Goal: Find specific page/section: Find specific page/section

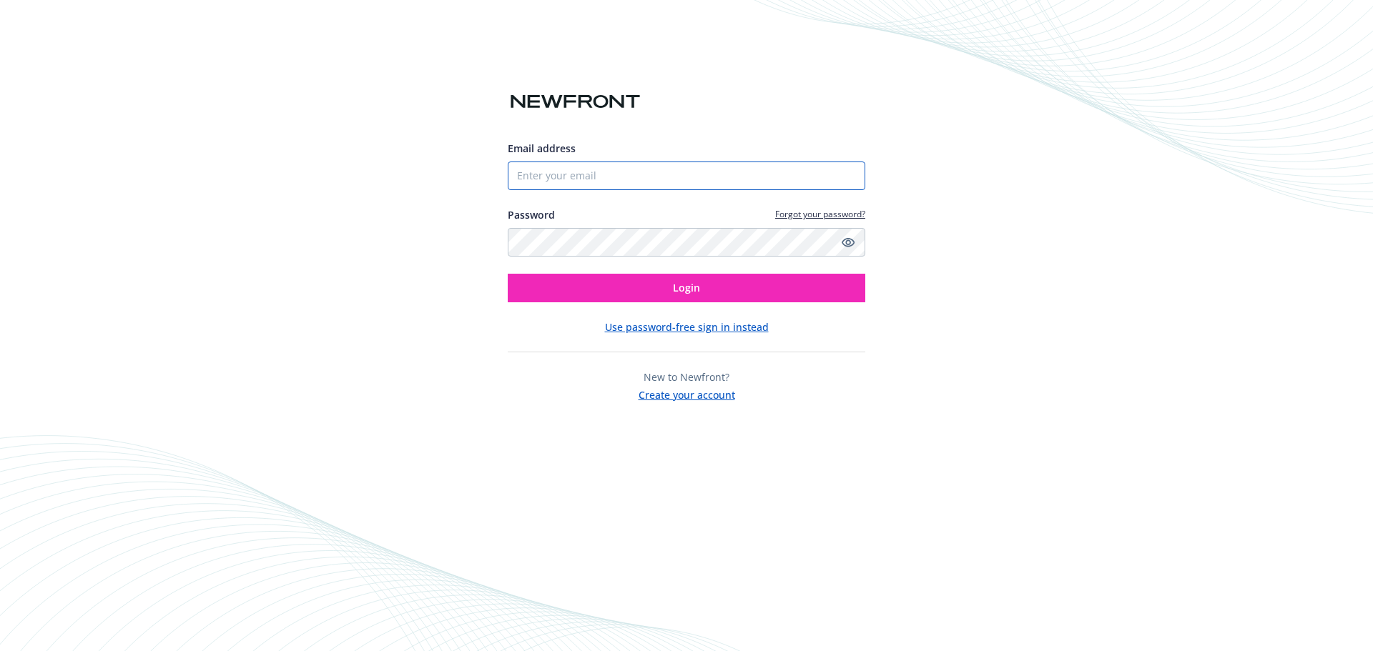
click at [684, 181] on input "Email address" at bounding box center [686, 176] width 357 height 29
type input "[EMAIL_ADDRESS][DOMAIN_NAME]"
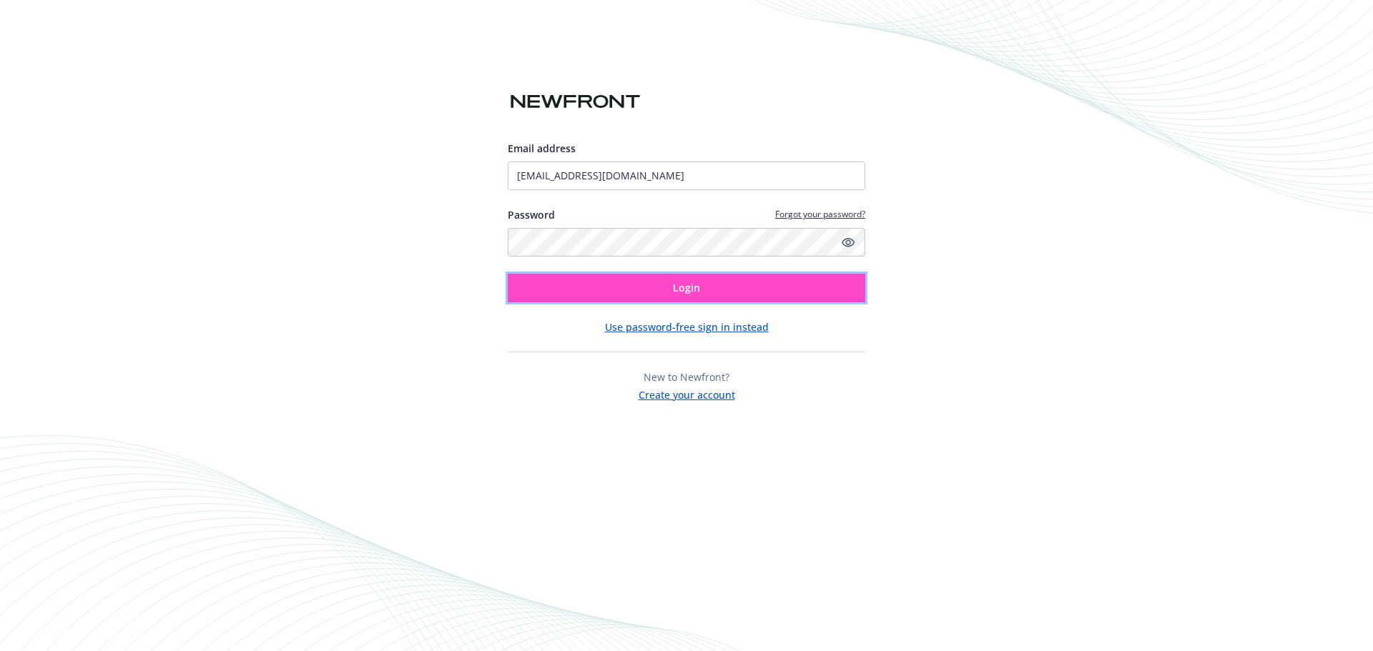
click at [659, 288] on button "Login" at bounding box center [686, 288] width 357 height 29
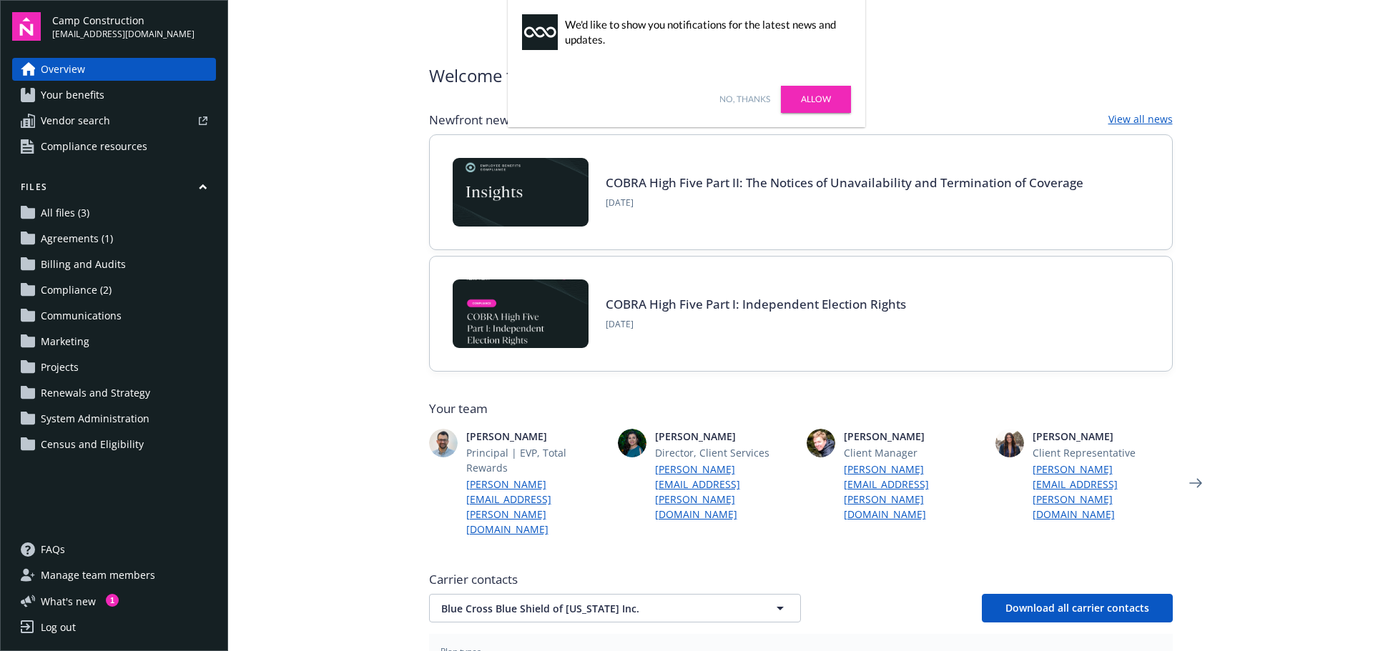
click at [124, 387] on span "Renewals and Strategy" at bounding box center [95, 393] width 109 height 23
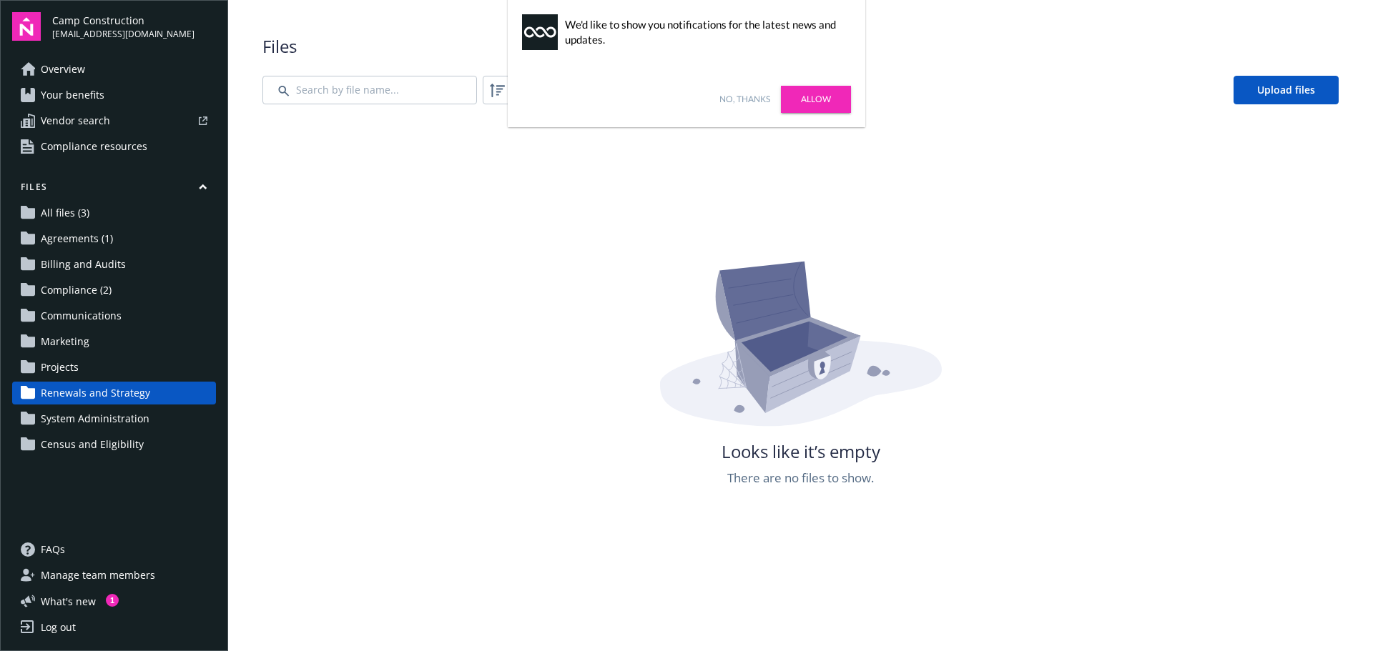
click at [456, 260] on div "Looks like it’s empty There are no files to show." at bounding box center [800, 584] width 1076 height 651
click at [814, 99] on link "Allow" at bounding box center [816, 99] width 70 height 27
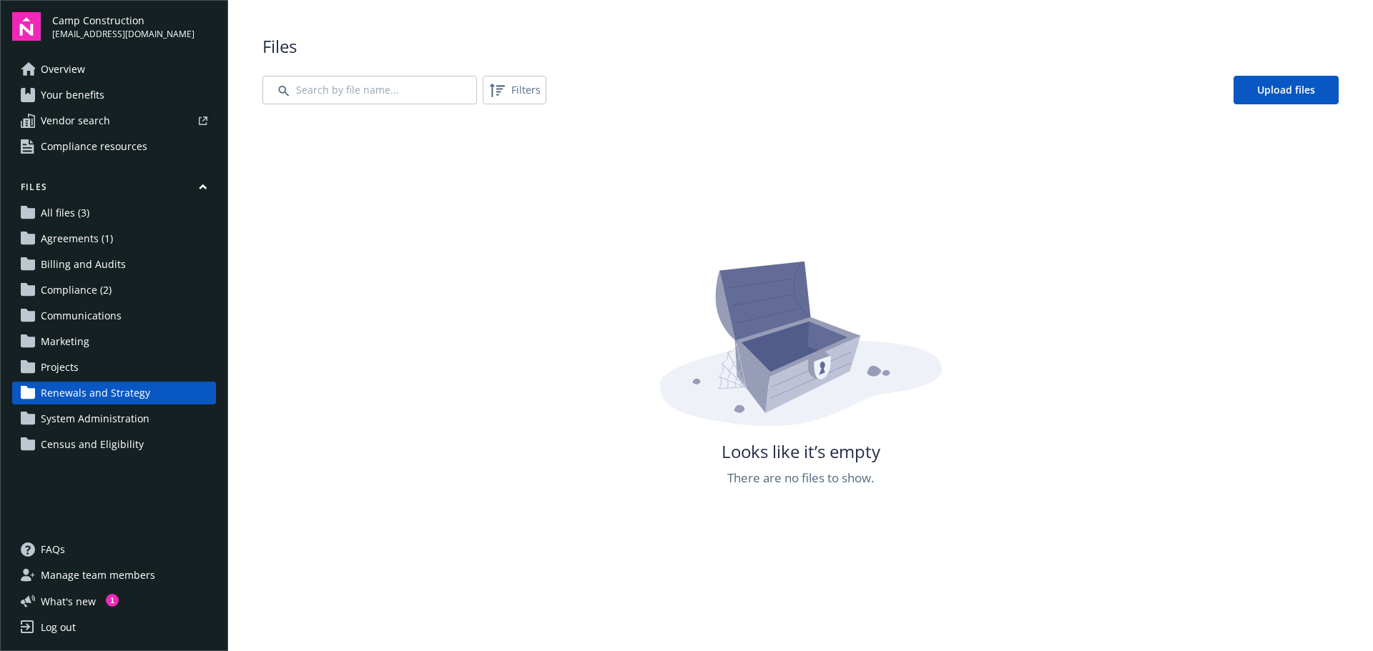
click at [77, 364] on span "Projects" at bounding box center [60, 367] width 38 height 23
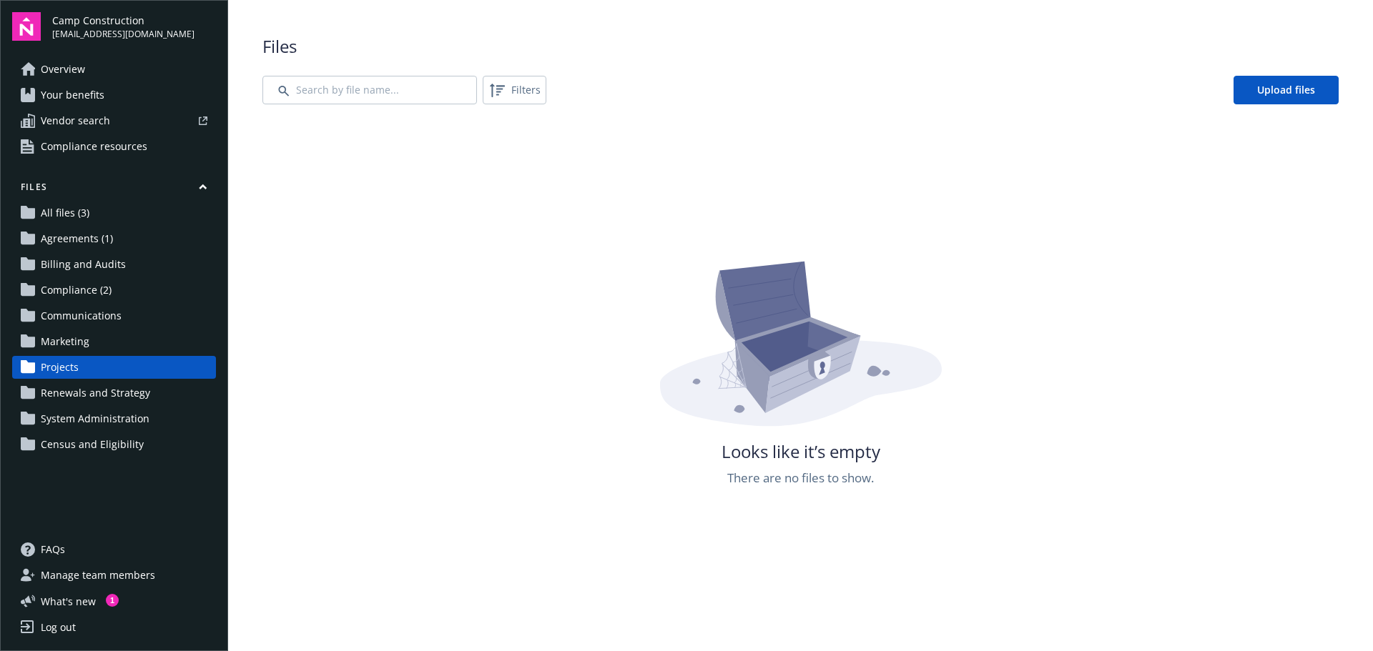
click at [80, 364] on link "Projects" at bounding box center [114, 367] width 204 height 23
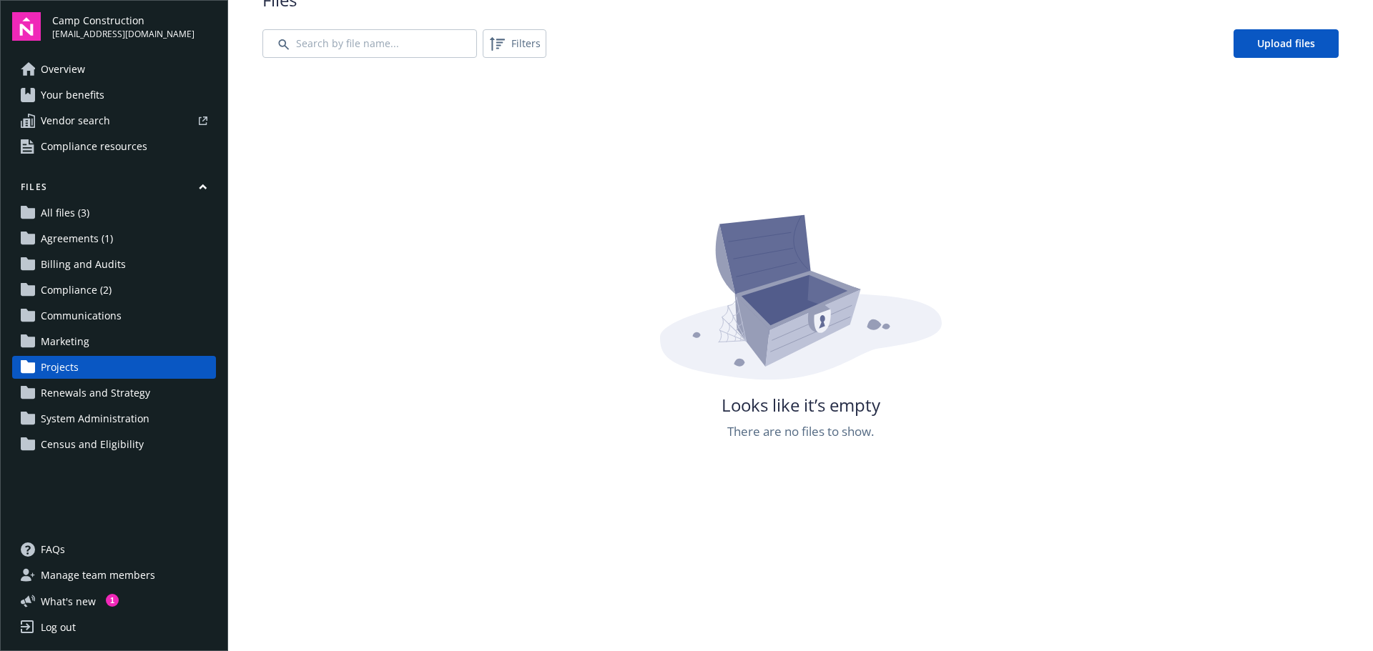
scroll to position [71, 0]
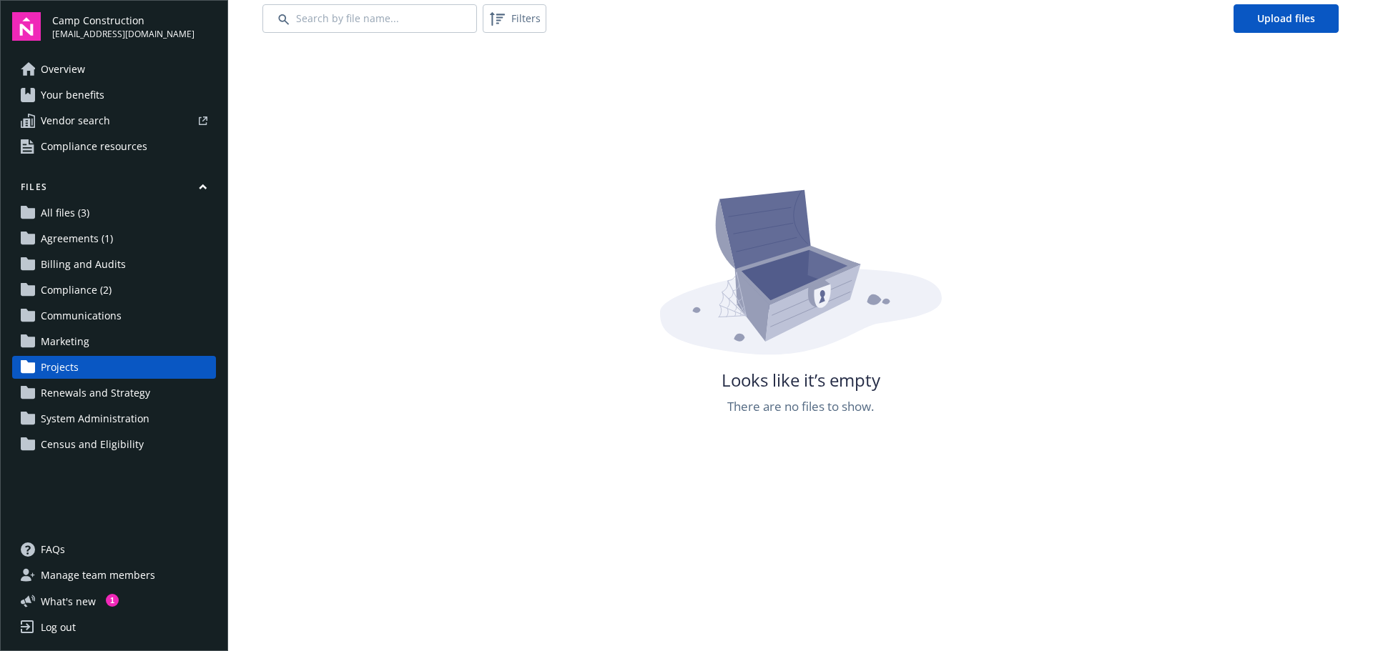
click at [70, 217] on span "All files (3)" at bounding box center [65, 213] width 49 height 23
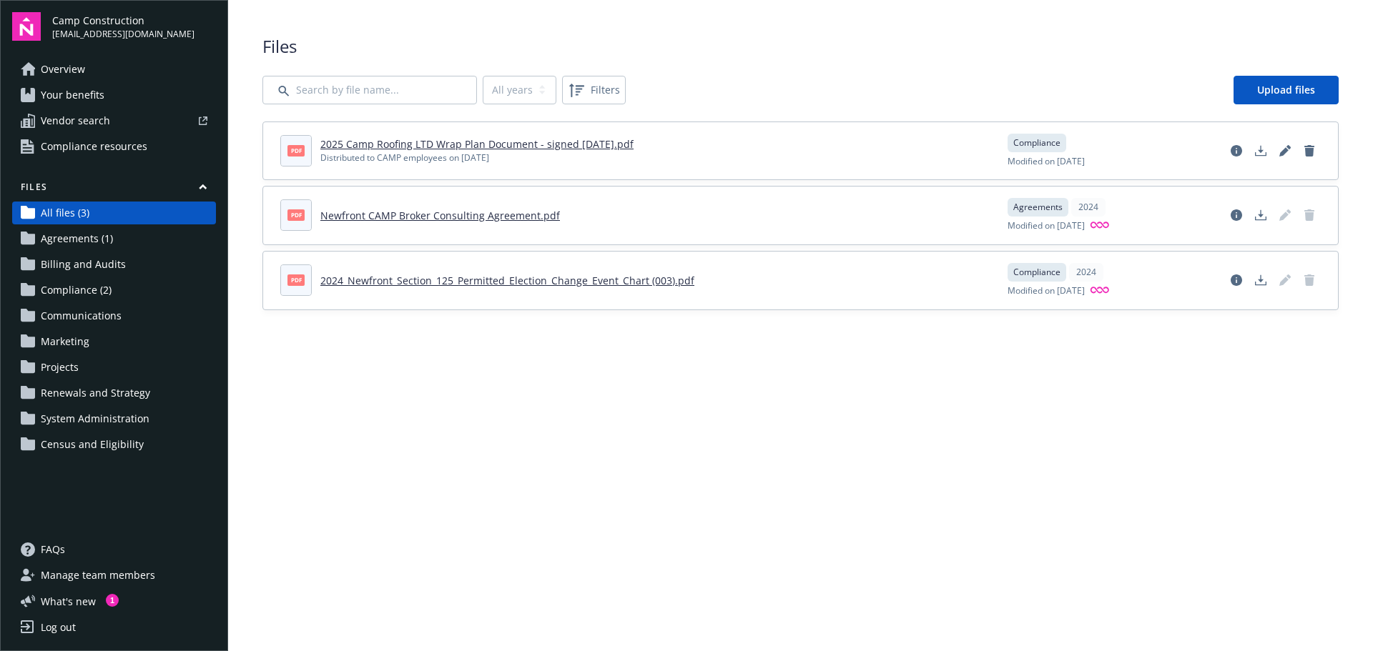
click at [74, 93] on span "Your benefits" at bounding box center [73, 95] width 64 height 23
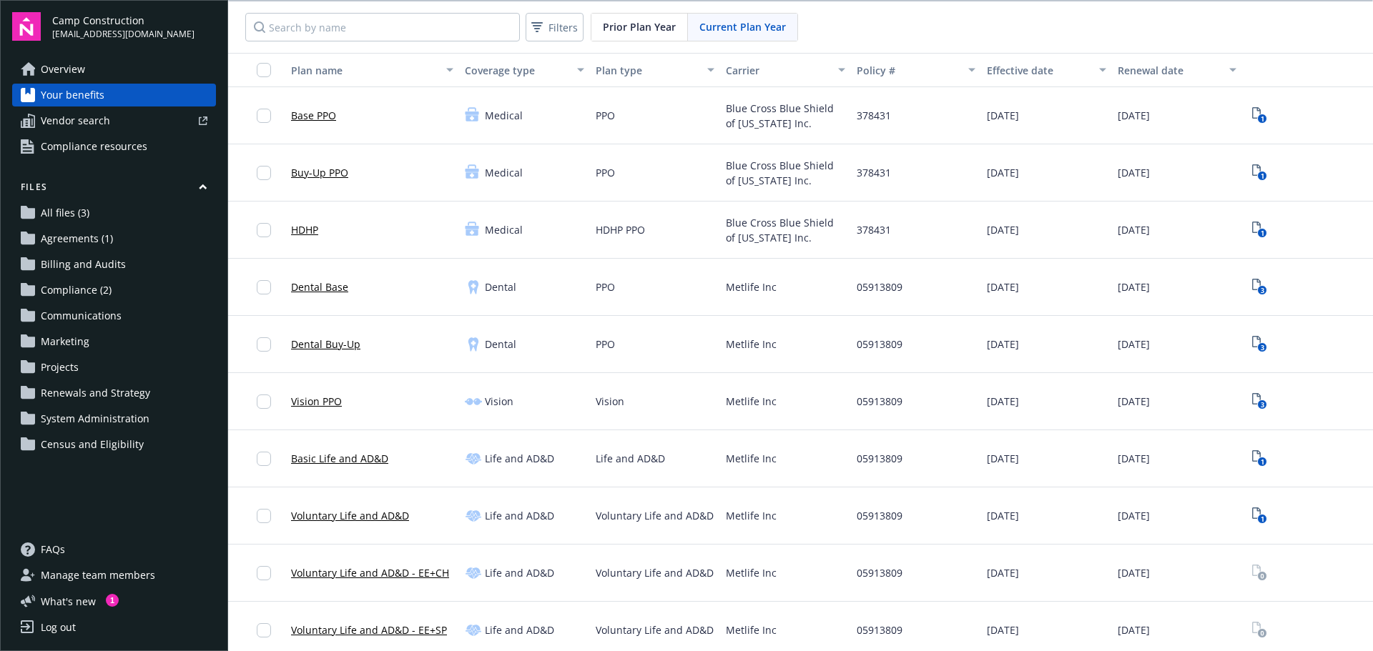
click at [119, 395] on span "Renewals and Strategy" at bounding box center [95, 393] width 109 height 23
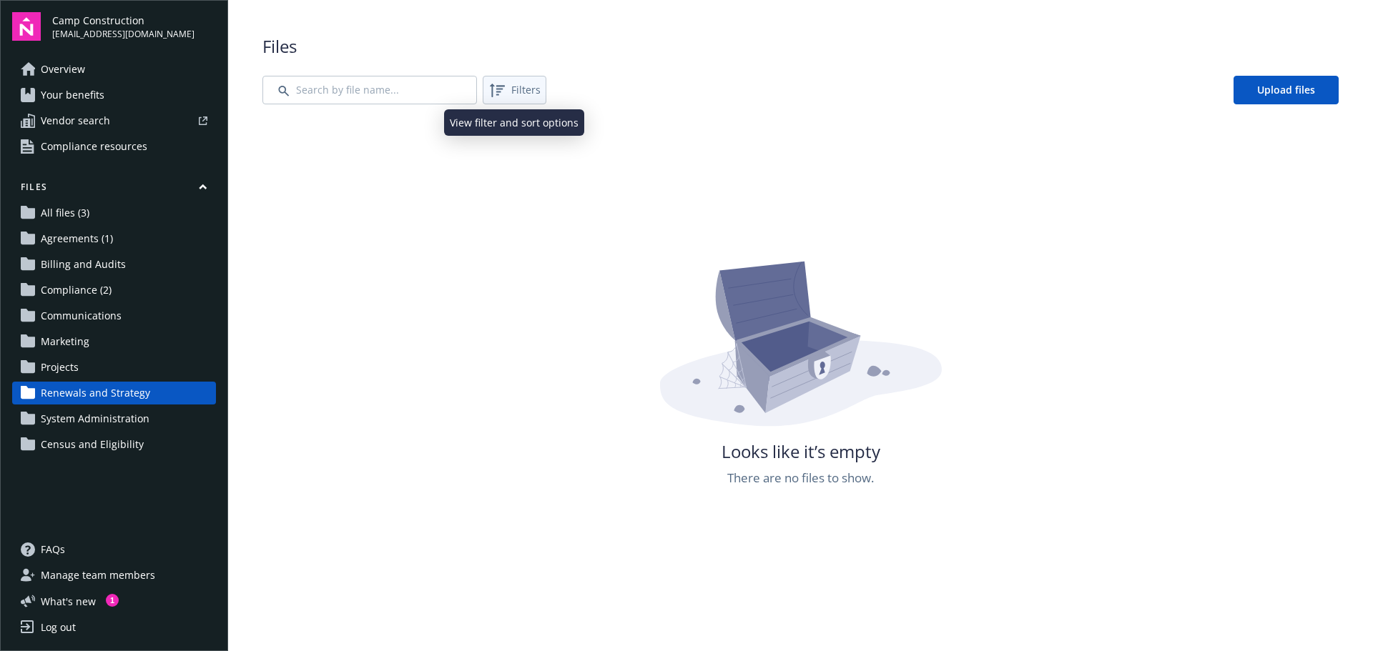
click at [528, 89] on span "Filters" at bounding box center [525, 89] width 29 height 15
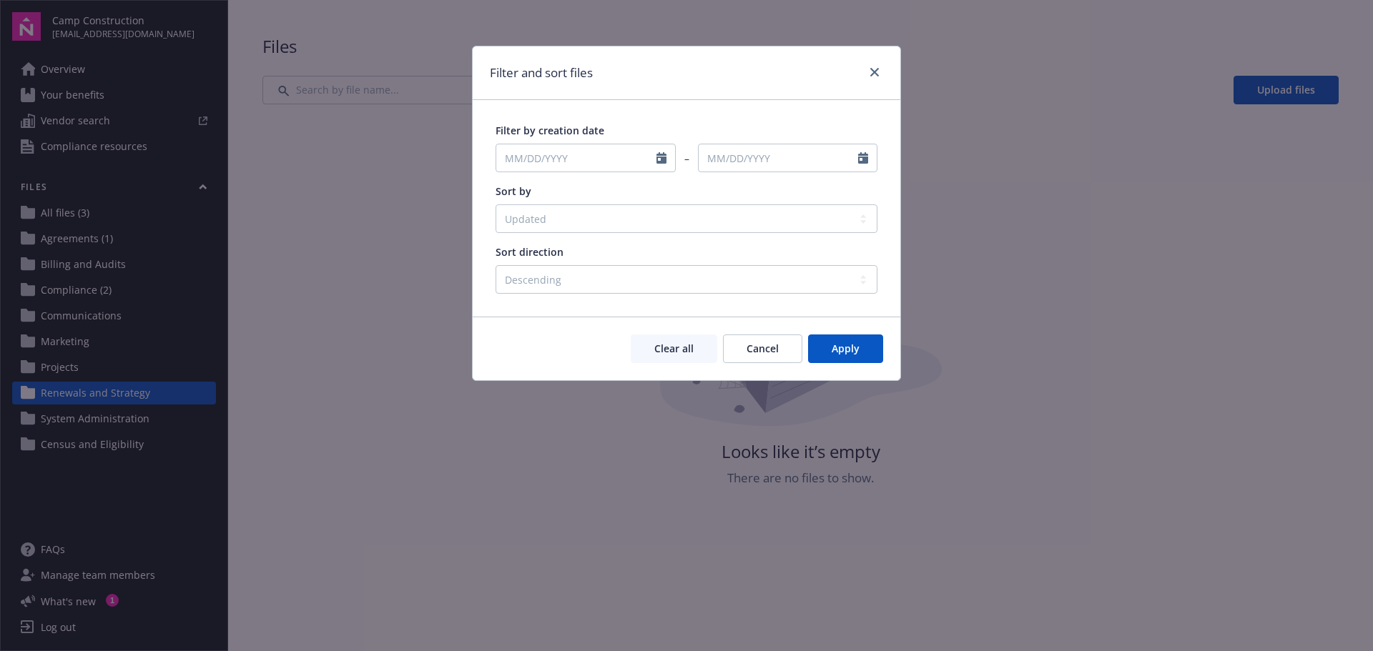
click at [528, 82] on h1 "Filter and sort files" at bounding box center [541, 73] width 103 height 19
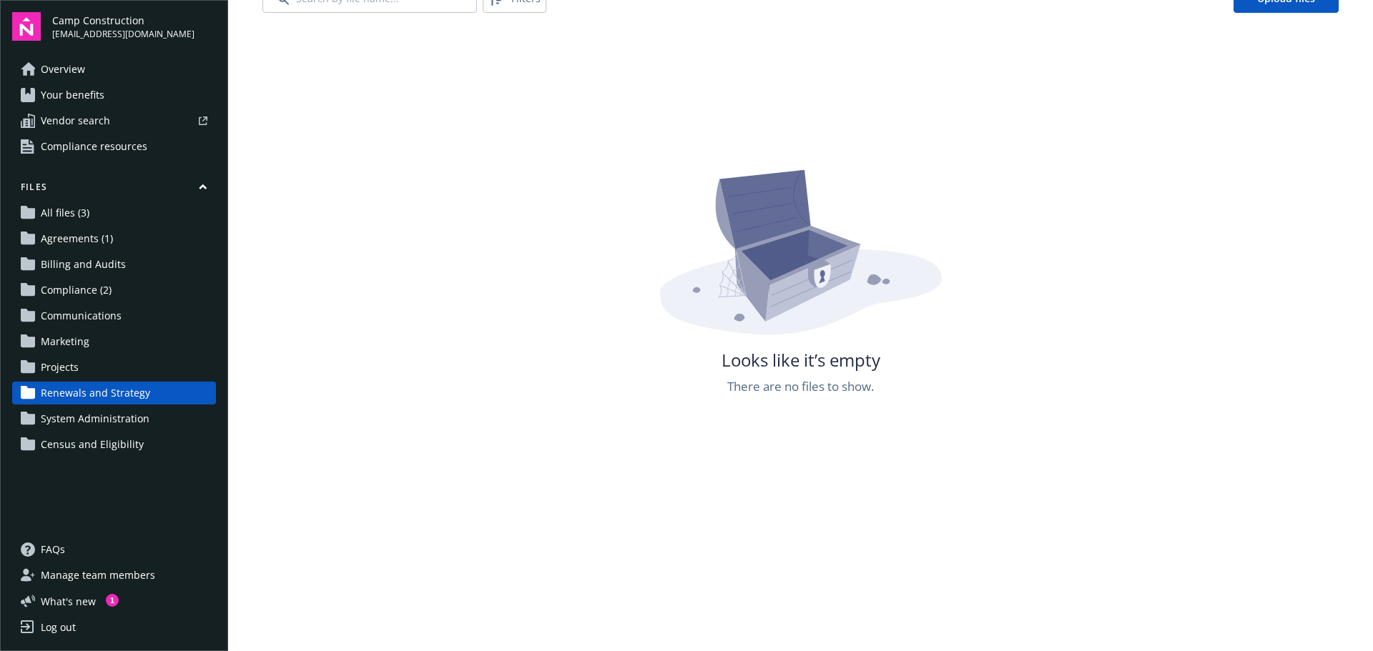
scroll to position [259, 0]
